Goal: Check status: Check status

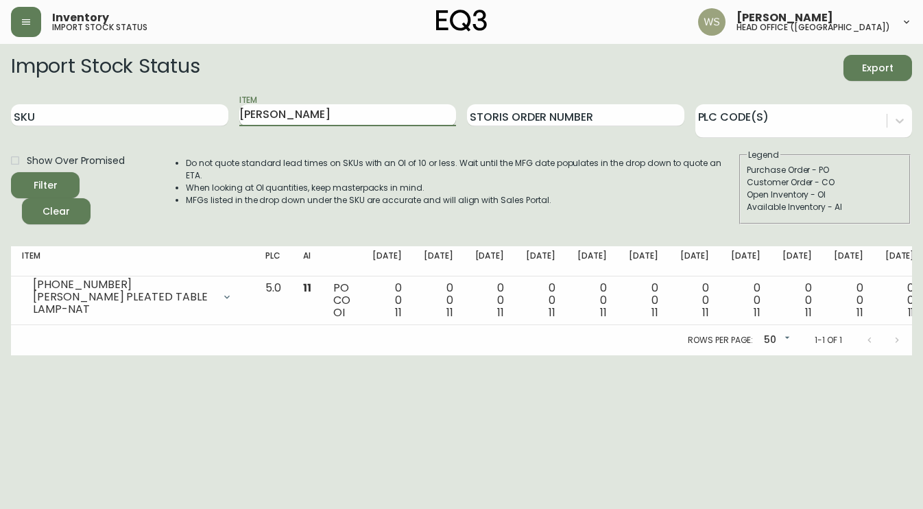
click at [259, 119] on input "[PERSON_NAME]" at bounding box center [347, 115] width 217 height 22
click at [146, 114] on input "SKU" at bounding box center [119, 115] width 217 height 22
paste input "[PHONE_NUMBER]"
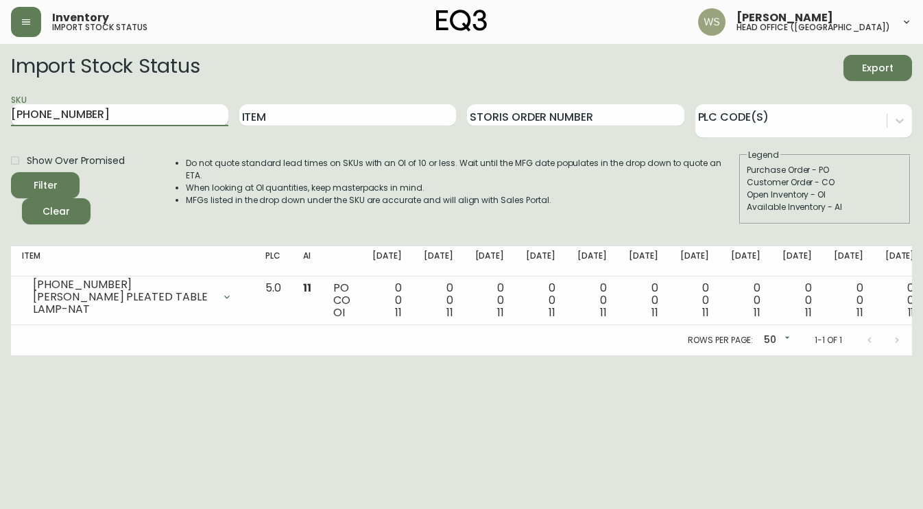
type input "[PHONE_NUMBER]"
click at [11, 172] on button "Filter" at bounding box center [45, 185] width 69 height 26
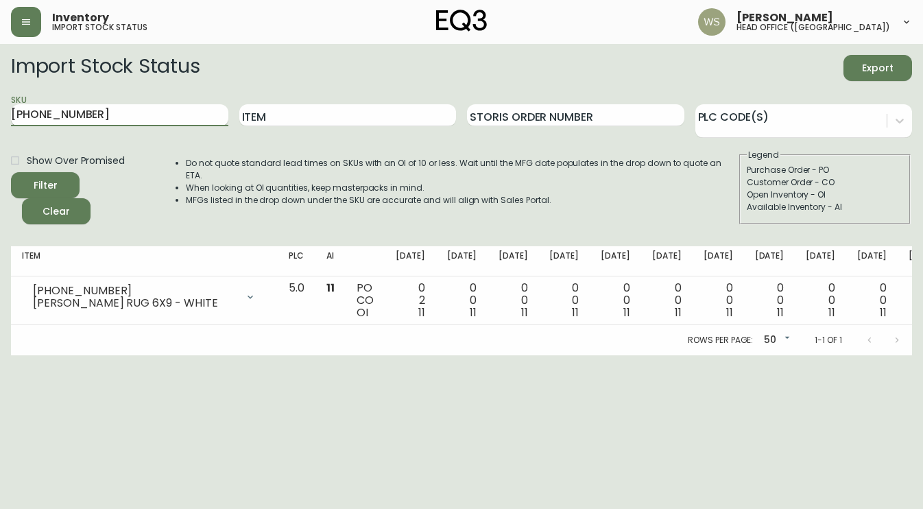
click at [180, 104] on input "[PHONE_NUMBER]" at bounding box center [119, 115] width 217 height 22
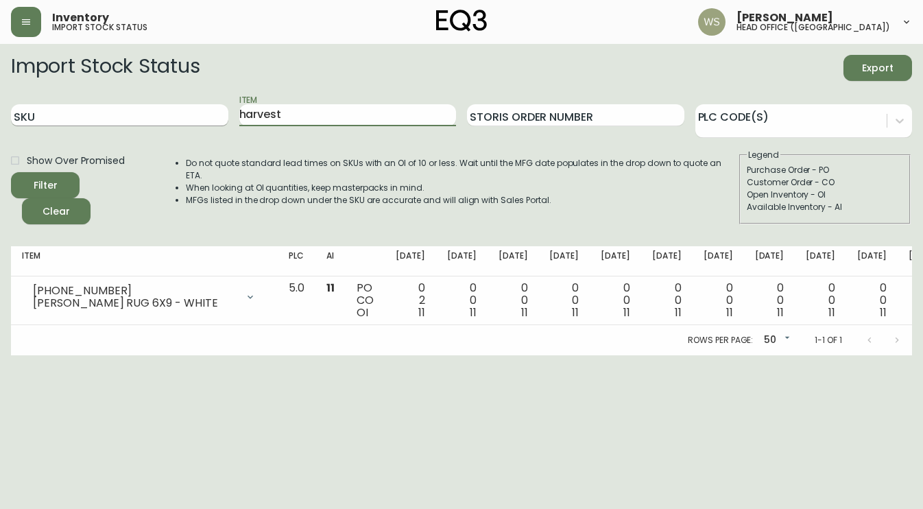
type input "harvest"
click at [11, 172] on button "Filter" at bounding box center [45, 185] width 69 height 26
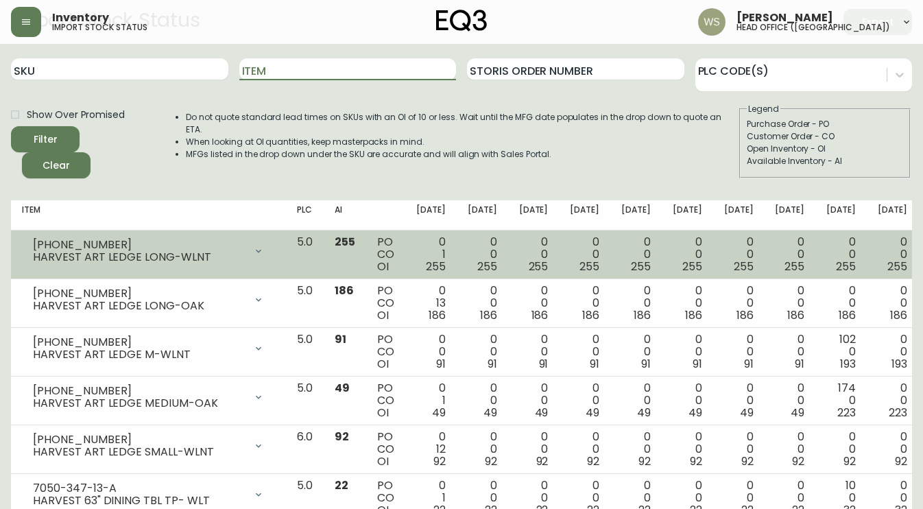
scroll to position [47, 0]
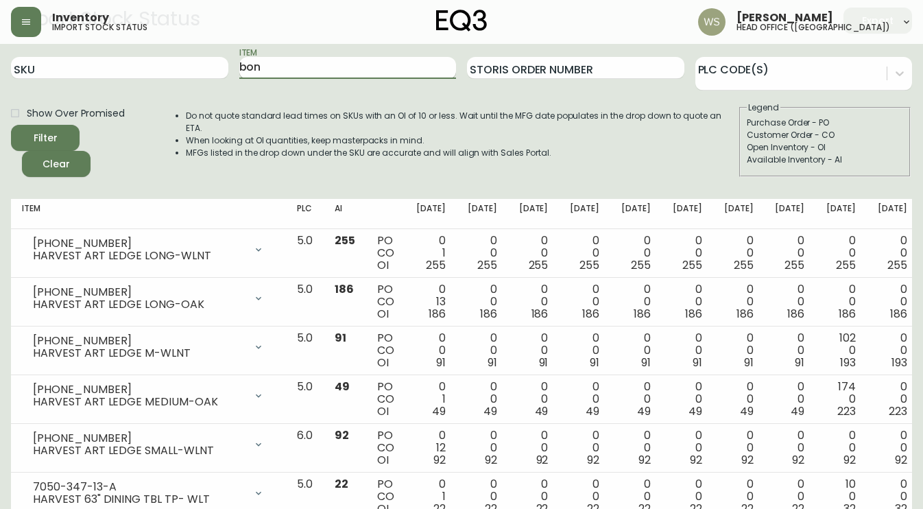
type input "bon"
click at [11, 125] on button "Filter" at bounding box center [45, 138] width 69 height 26
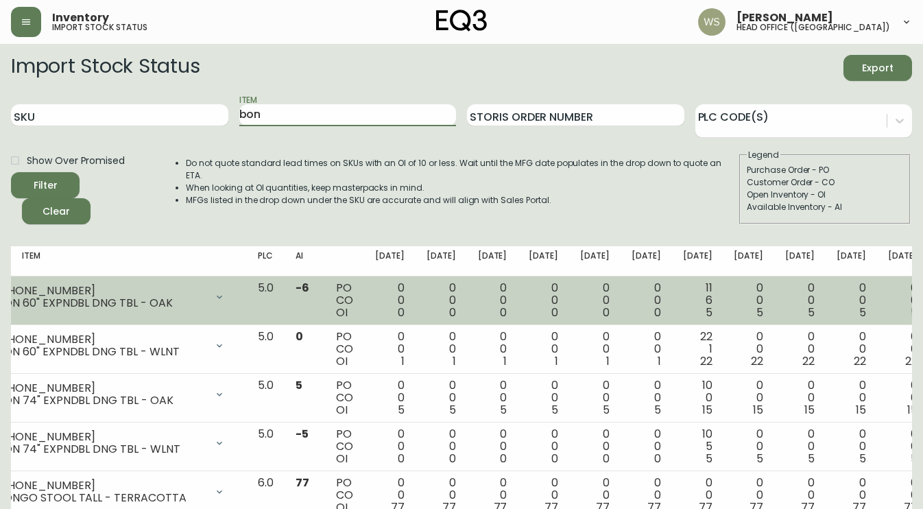
scroll to position [0, 0]
